Goal: Task Accomplishment & Management: Manage account settings

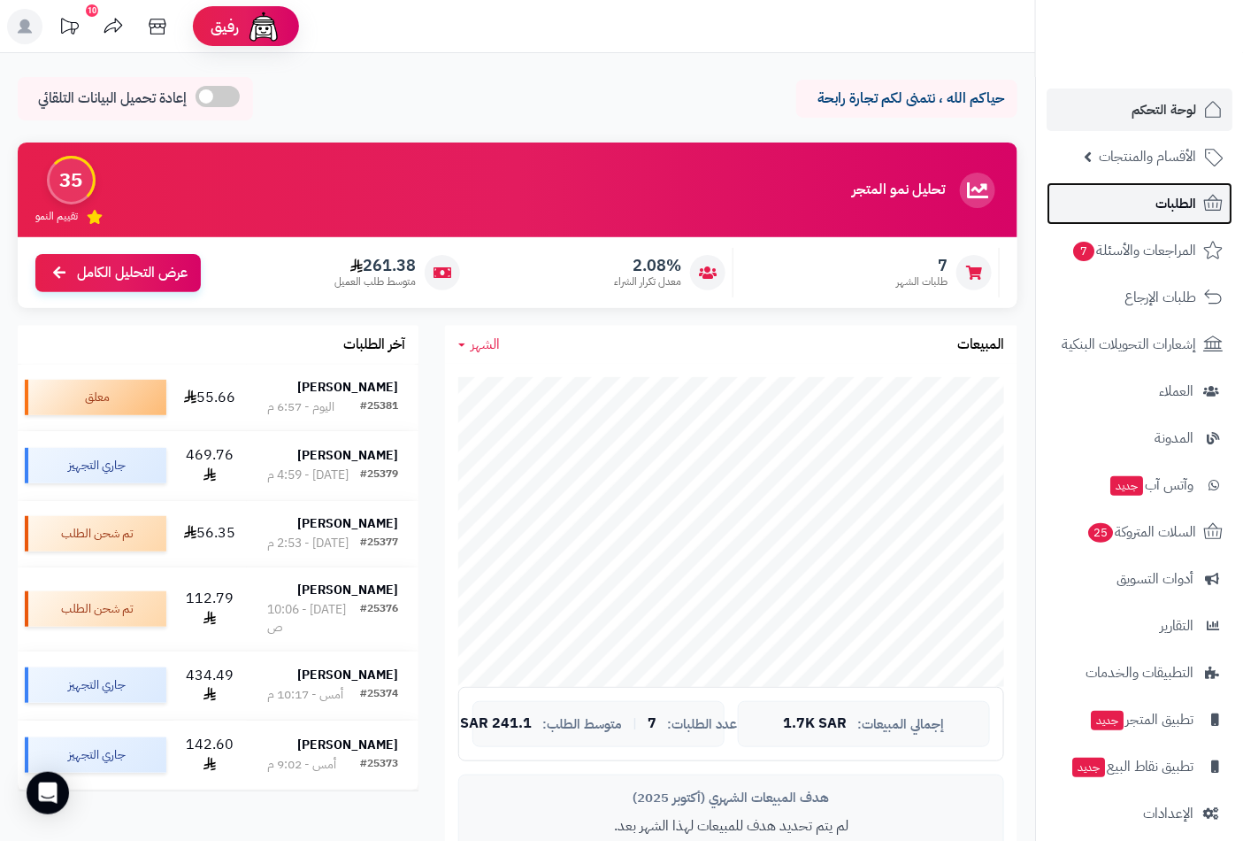
click at [1177, 196] on span "الطلبات" at bounding box center [1176, 203] width 41 height 25
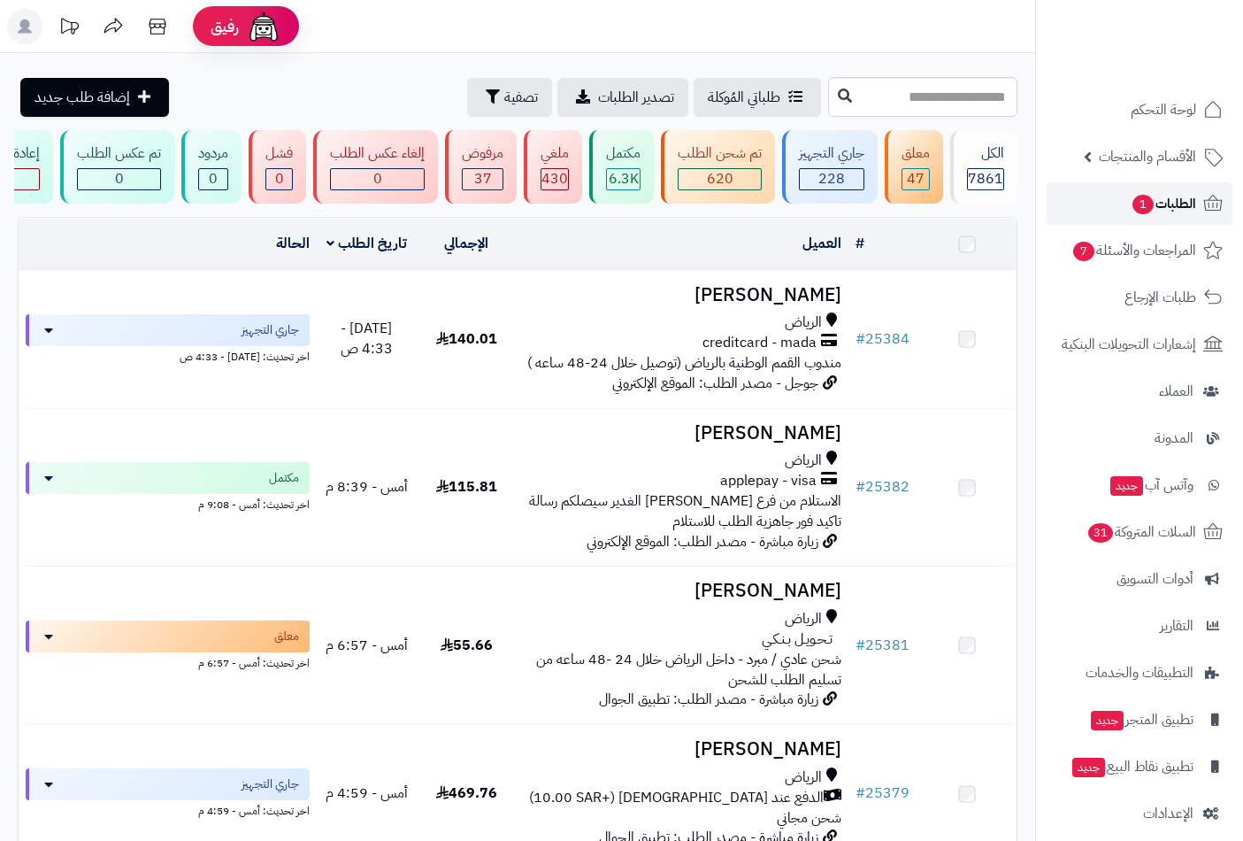
click at [1166, 188] on link "الطلبات 1" at bounding box center [1140, 203] width 186 height 42
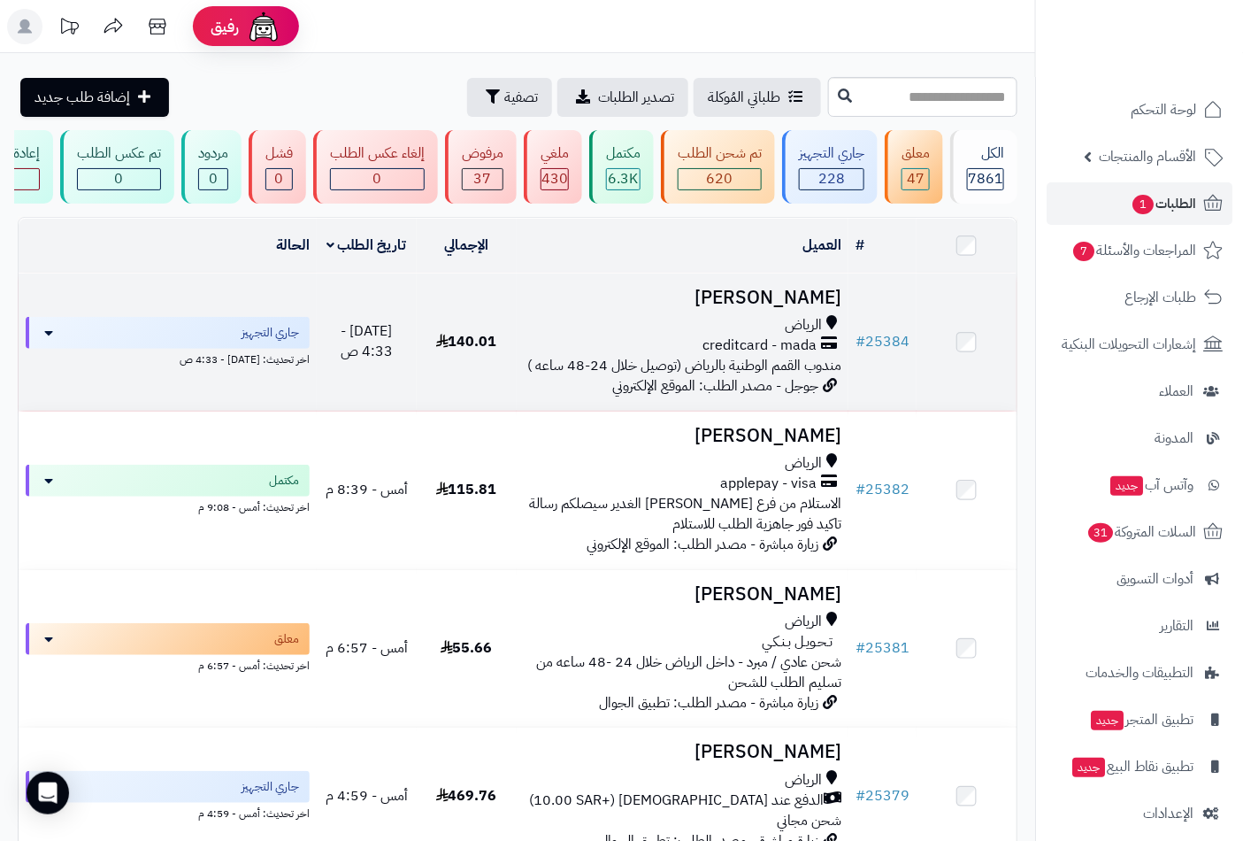
click at [780, 348] on span "creditcard - mada" at bounding box center [760, 345] width 114 height 20
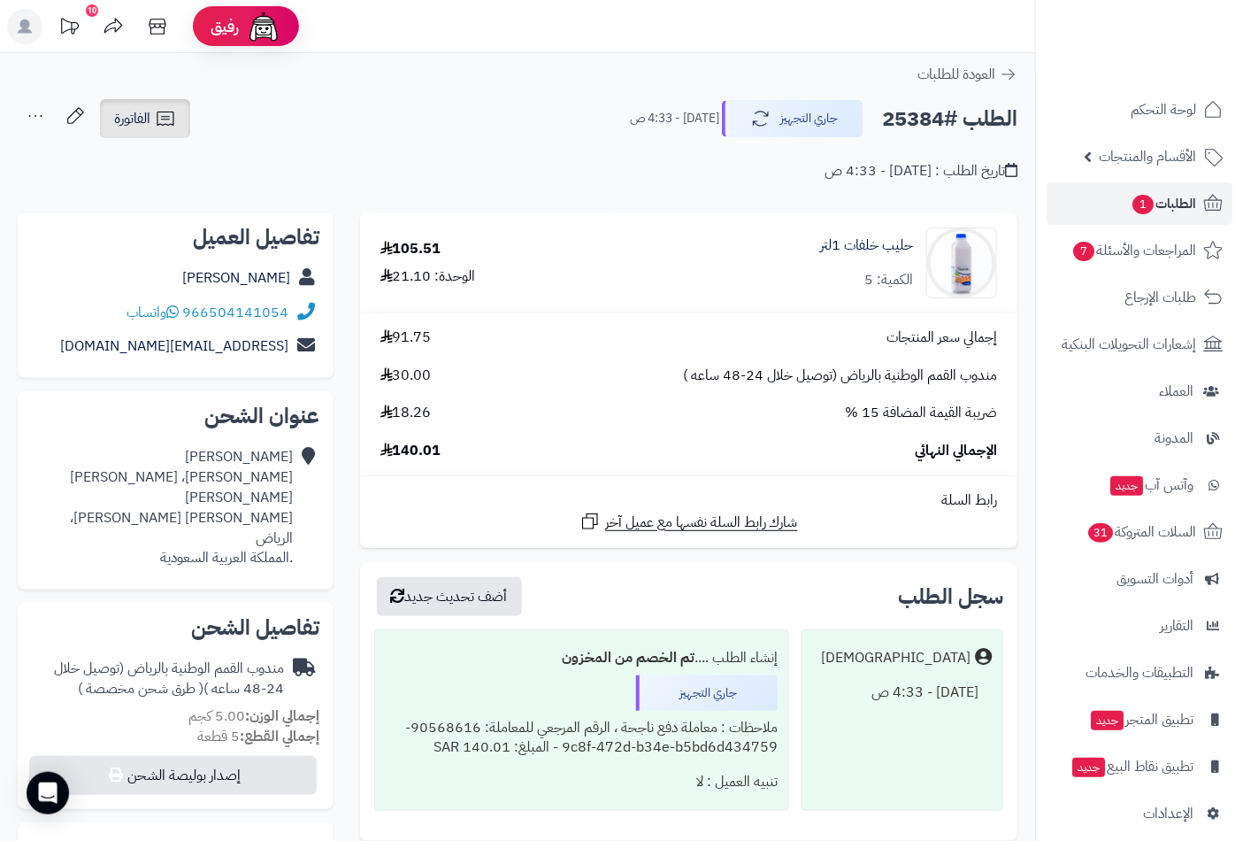
click at [134, 131] on link "الفاتورة" at bounding box center [145, 118] width 90 height 39
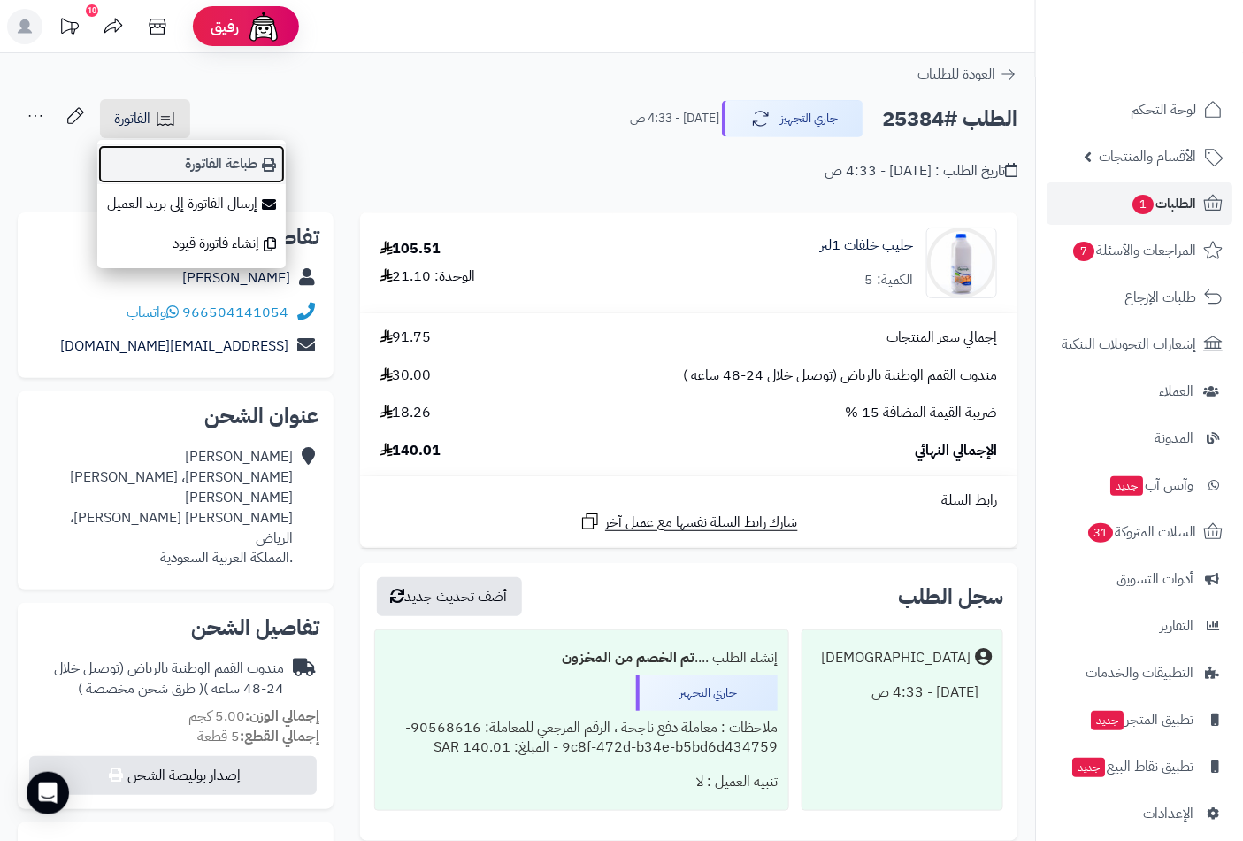
click at [257, 168] on link "طباعة الفاتورة" at bounding box center [191, 164] width 188 height 40
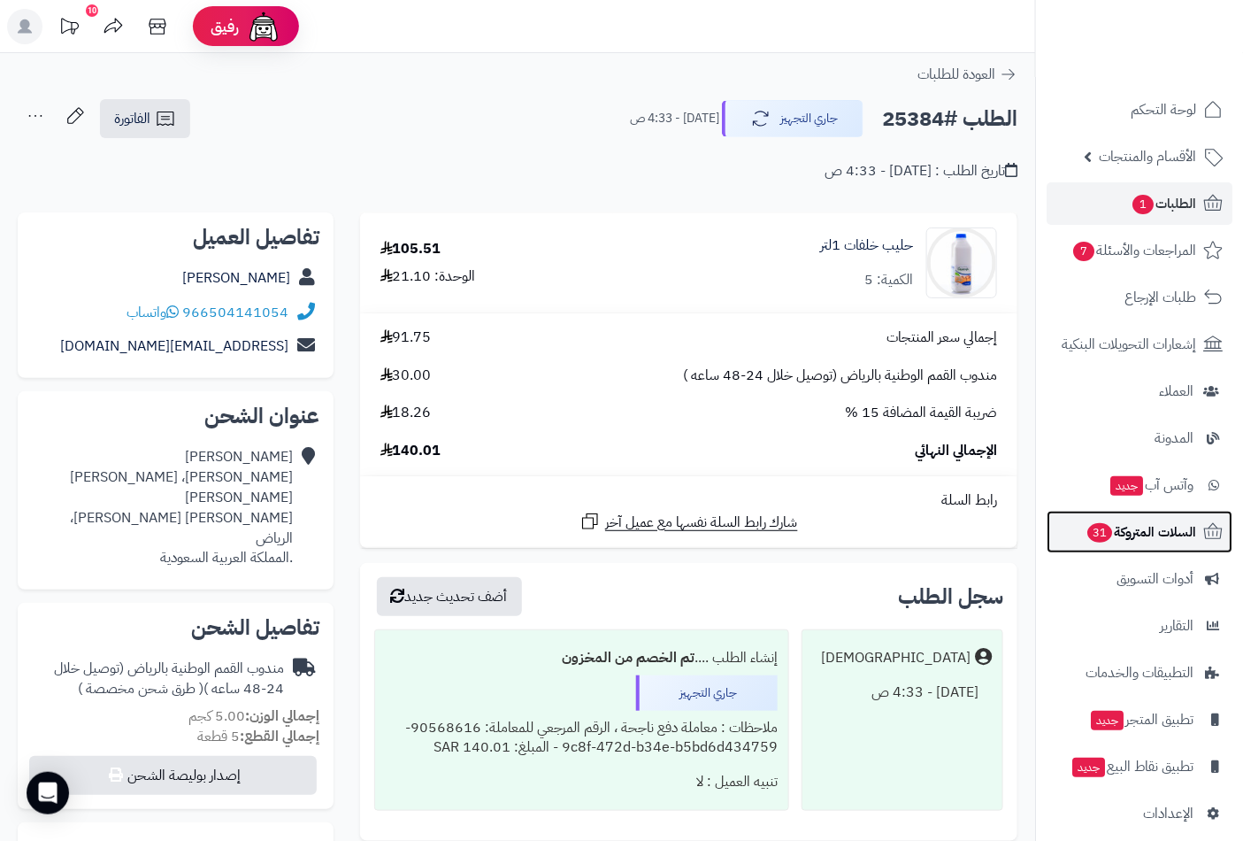
click at [1127, 531] on span "السلات المتروكة 31" at bounding box center [1141, 531] width 111 height 25
